Goal: Find contact information: Obtain details needed to contact an individual or organization

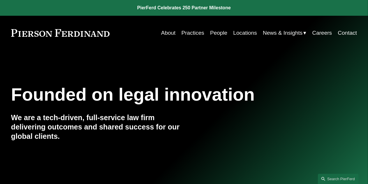
click at [239, 35] on link "Locations" at bounding box center [245, 32] width 24 height 11
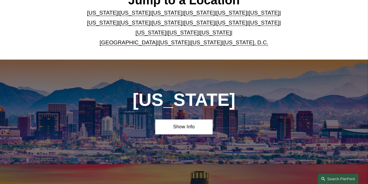
scroll to position [174, 0]
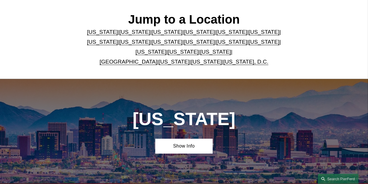
click at [216, 34] on link "[US_STATE]" at bounding box center [231, 32] width 31 height 6
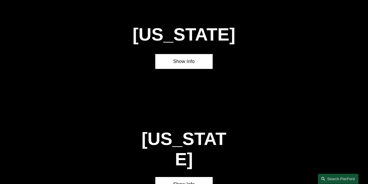
scroll to position [651, 0]
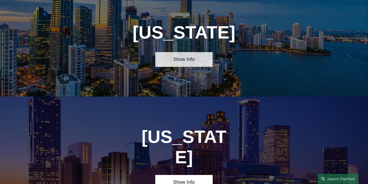
click at [184, 66] on link "Show Info" at bounding box center [184, 59] width 58 height 15
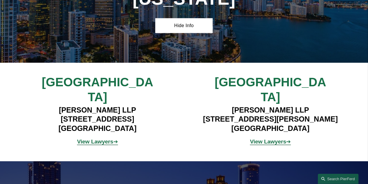
scroll to position [685, 0]
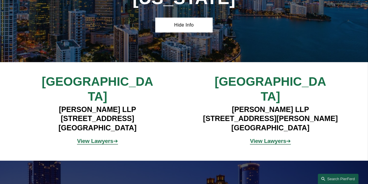
drag, startPoint x: 139, startPoint y: 102, endPoint x: 59, endPoint y: 104, distance: 79.8
click at [59, 105] on h4 "[PERSON_NAME] LLP [STREET_ADDRESS]" at bounding box center [97, 119] width 144 height 28
copy h4 "[PERSON_NAME] LLP"
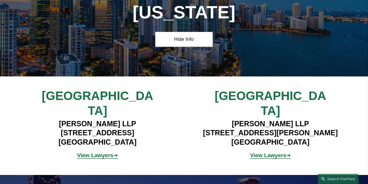
scroll to position [671, 0]
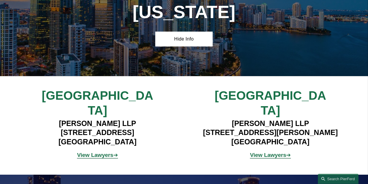
click at [102, 152] on strong "View Lawyers" at bounding box center [95, 155] width 36 height 6
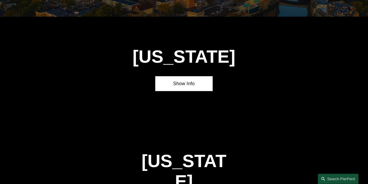
scroll to position [595, 0]
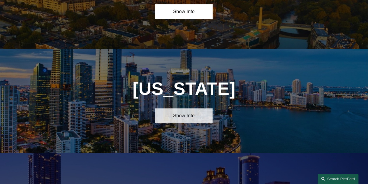
click at [155, 122] on link "Show Info" at bounding box center [184, 115] width 58 height 15
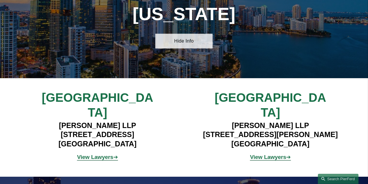
scroll to position [690, 0]
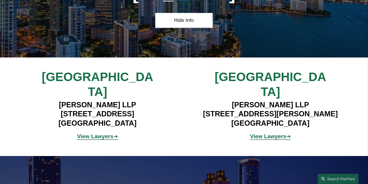
drag, startPoint x: 144, startPoint y: 98, endPoint x: 57, endPoint y: 97, distance: 87.0
click at [57, 100] on h4 "Pierson Ferdinand LLP 333 SE 2nd Avenue, Suite 2000 Miami, FL 33131" at bounding box center [97, 114] width 144 height 28
copy h4 "Pierson Ferdinand LLP"
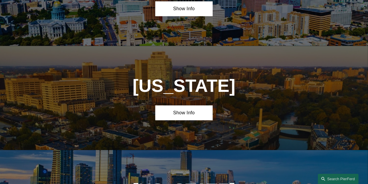
scroll to position [493, 0]
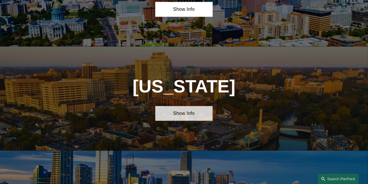
click at [191, 121] on link "Show Info" at bounding box center [184, 113] width 58 height 15
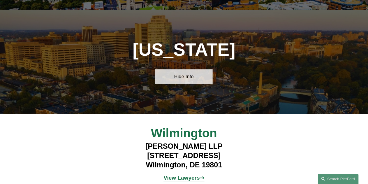
click at [188, 84] on link "Hide Info" at bounding box center [184, 76] width 58 height 15
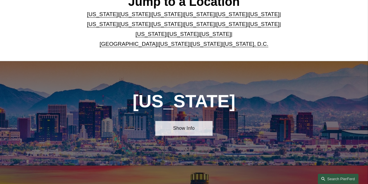
click at [184, 134] on link "Show Info" at bounding box center [184, 128] width 58 height 15
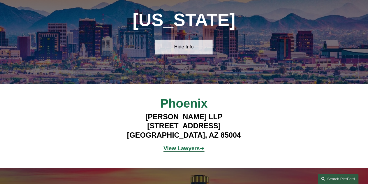
click at [184, 46] on link "Hide Info" at bounding box center [184, 47] width 58 height 15
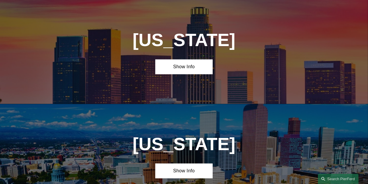
scroll to position [332, 0]
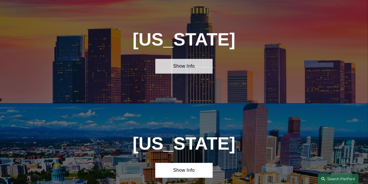
click at [175, 72] on link "Show Info" at bounding box center [184, 66] width 58 height 15
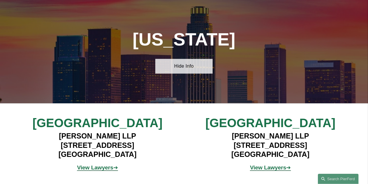
click at [175, 72] on link "Hide Info" at bounding box center [184, 66] width 58 height 15
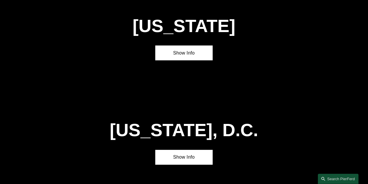
scroll to position [2255, 0]
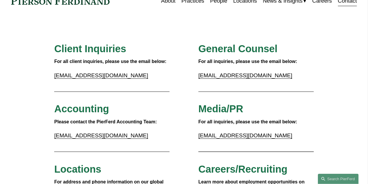
scroll to position [31, 0]
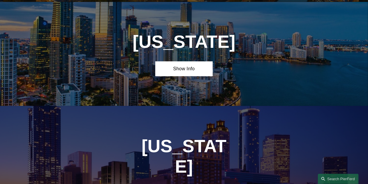
scroll to position [638, 0]
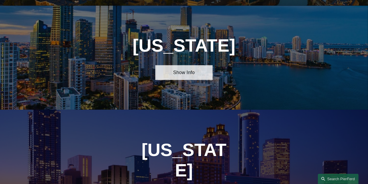
click at [178, 80] on link "Show Info" at bounding box center [184, 72] width 58 height 15
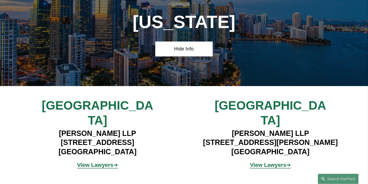
scroll to position [662, 0]
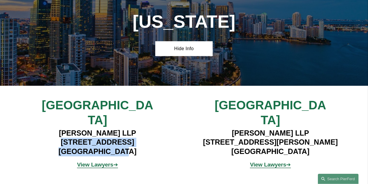
drag, startPoint x: 45, startPoint y: 136, endPoint x: 131, endPoint y: 145, distance: 86.2
click at [131, 145] on h4 "[PERSON_NAME] LLP [STREET_ADDRESS]" at bounding box center [97, 142] width 144 height 28
copy h4 "[STREET_ADDRESS]"
